Goal: Entertainment & Leisure: Browse casually

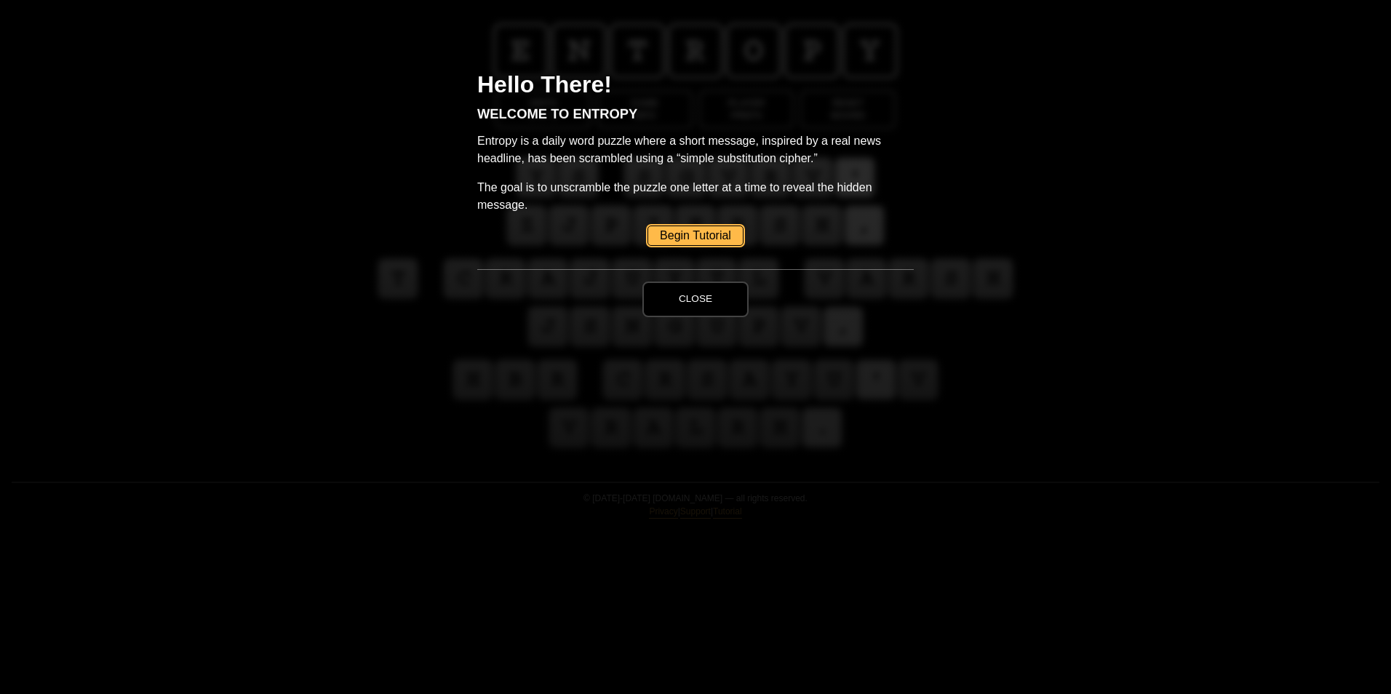
click at [676, 298] on button "Close" at bounding box center [695, 298] width 106 height 35
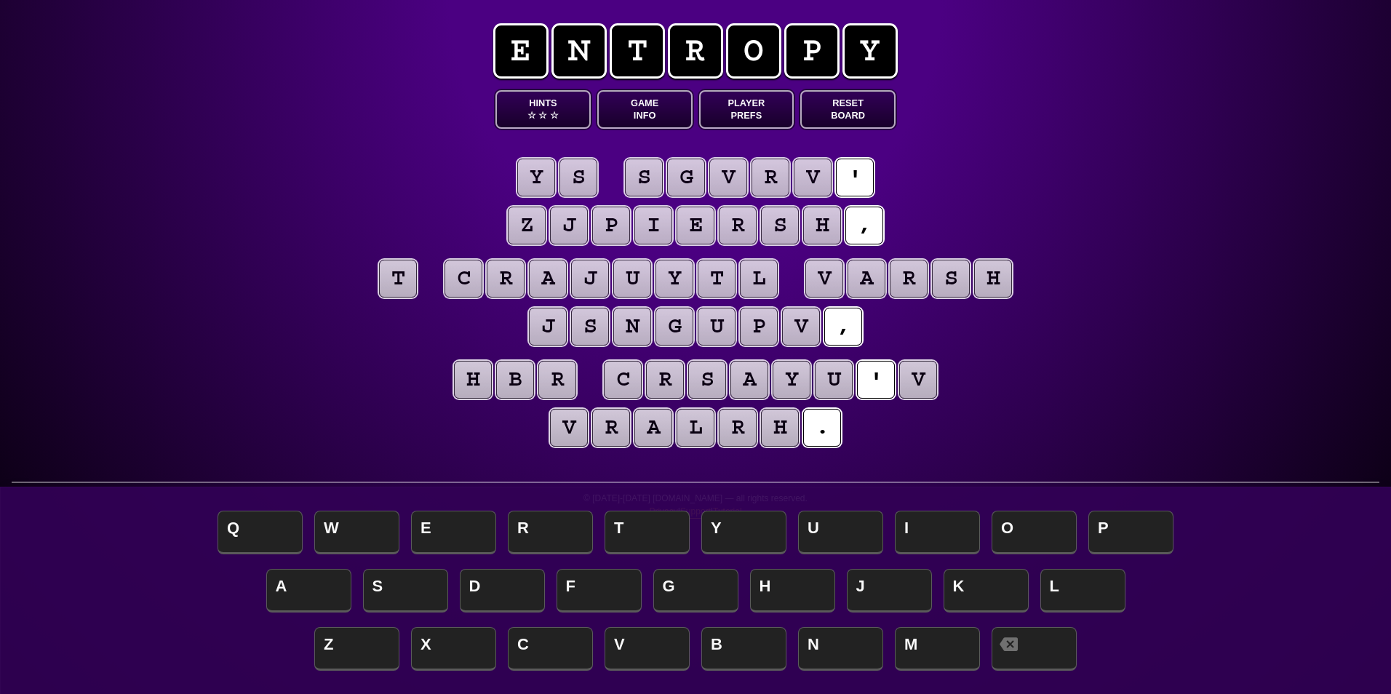
click at [631, 535] on div "e n t r o p y Hints ☆ ☆ ☆ Game Info Player Prefs Reset Board y s s g v r v ' z …" at bounding box center [695, 347] width 1391 height 694
drag, startPoint x: 524, startPoint y: 530, endPoint x: 611, endPoint y: 484, distance: 97.9
click at [523, 530] on div "e n t r o p y Hints ☆ ☆ ☆ Game Info Player Prefs Reset Board y s s g v r v ' z …" at bounding box center [695, 347] width 1391 height 694
click at [849, 176] on puzzle-tile "'" at bounding box center [855, 178] width 38 height 38
click at [846, 212] on puzzle-tile "," at bounding box center [864, 226] width 38 height 38
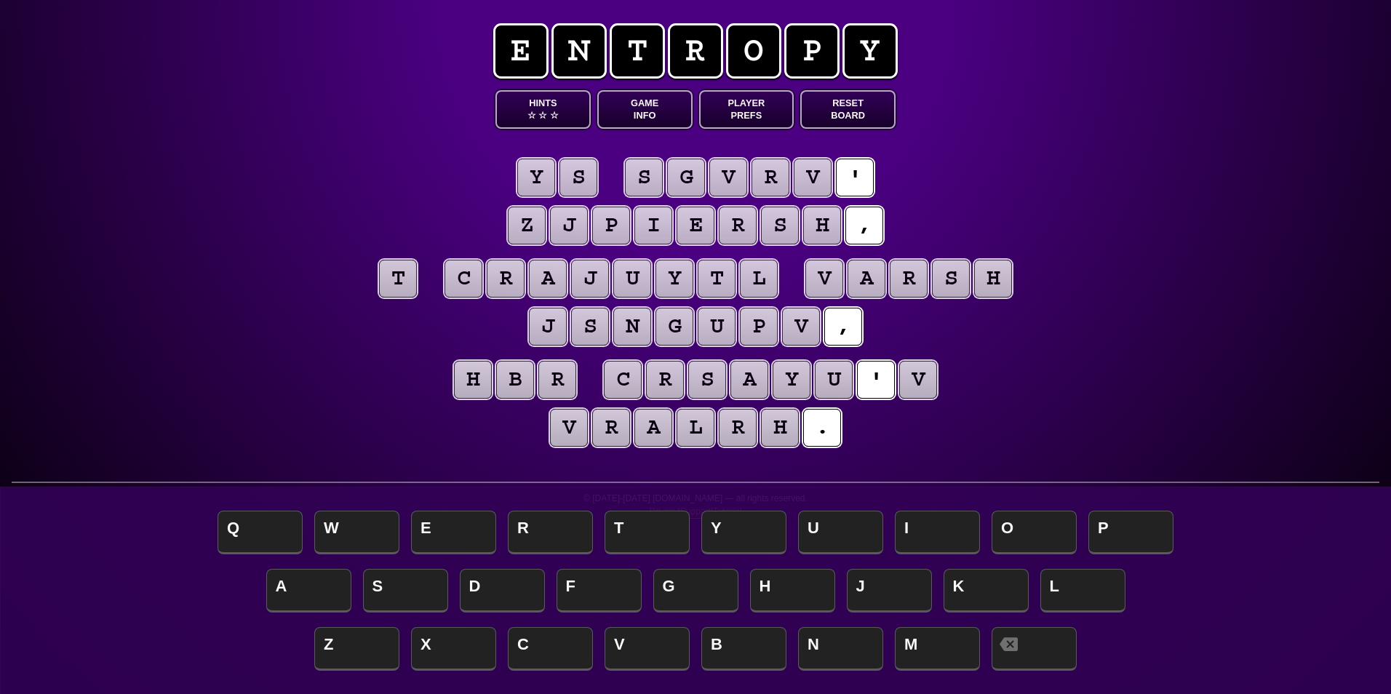
click at [829, 211] on puzzle-tile "h" at bounding box center [822, 226] width 38 height 38
drag, startPoint x: 760, startPoint y: 287, endPoint x: 801, endPoint y: 288, distance: 40.7
click at [812, 293] on puzzle-line "t c r a j u y t l v a r s h j s n g u p v ," at bounding box center [695, 303] width 745 height 95
click at [748, 276] on puzzle-tile "l" at bounding box center [759, 279] width 38 height 38
click at [722, 421] on puzzle-tile "r" at bounding box center [738, 428] width 38 height 38
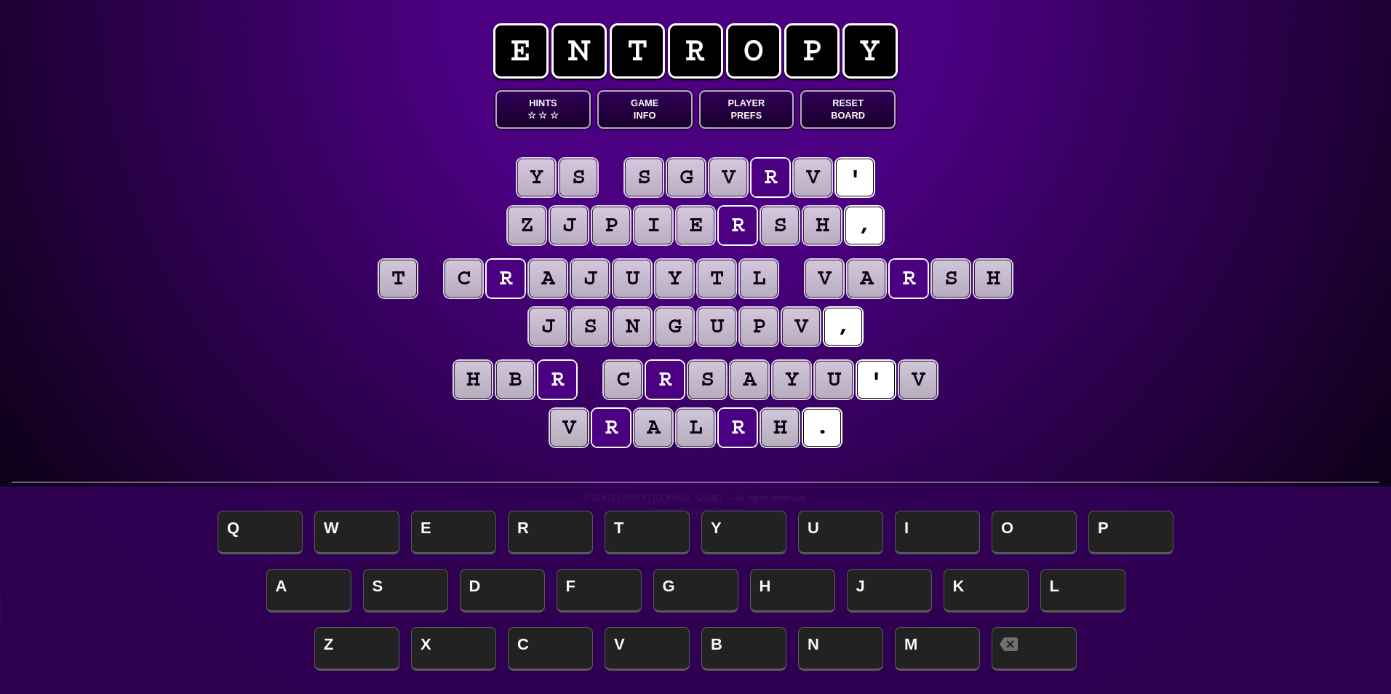
click at [748, 384] on puzzle-tile "a" at bounding box center [749, 380] width 38 height 38
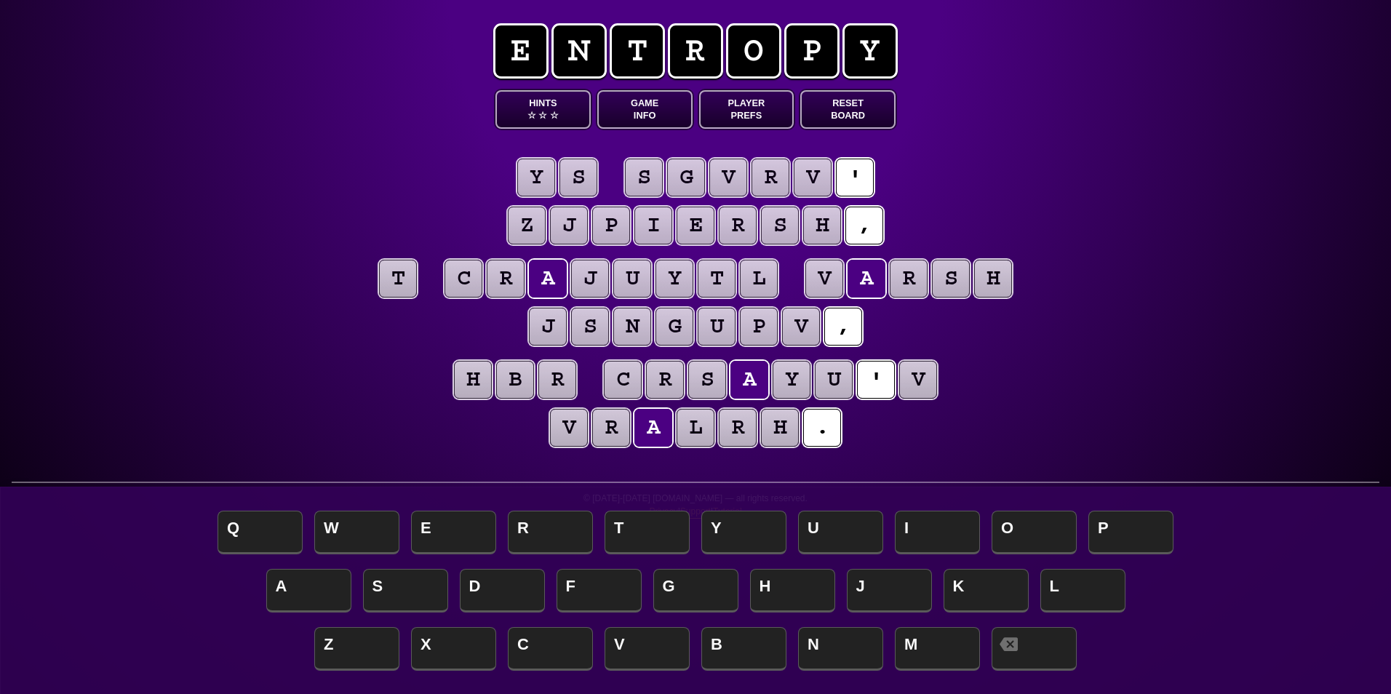
click at [716, 375] on puzzle-tile "s" at bounding box center [707, 380] width 38 height 38
